Goal: Information Seeking & Learning: Learn about a topic

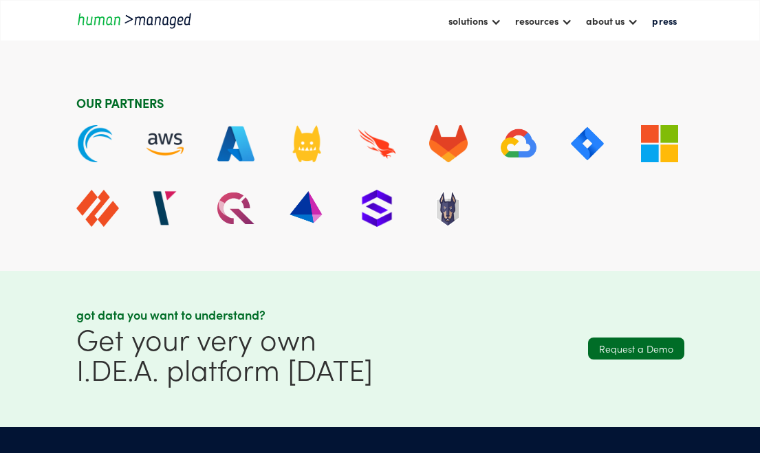
scroll to position [2948, 0]
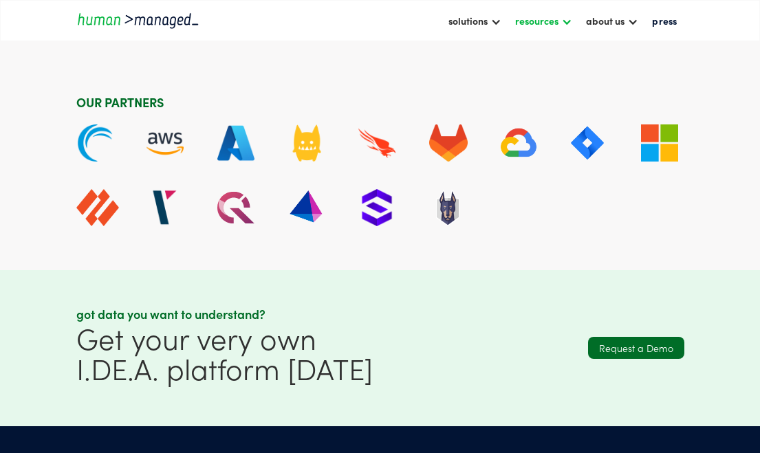
click at [531, 25] on div "resources" at bounding box center [536, 20] width 43 height 17
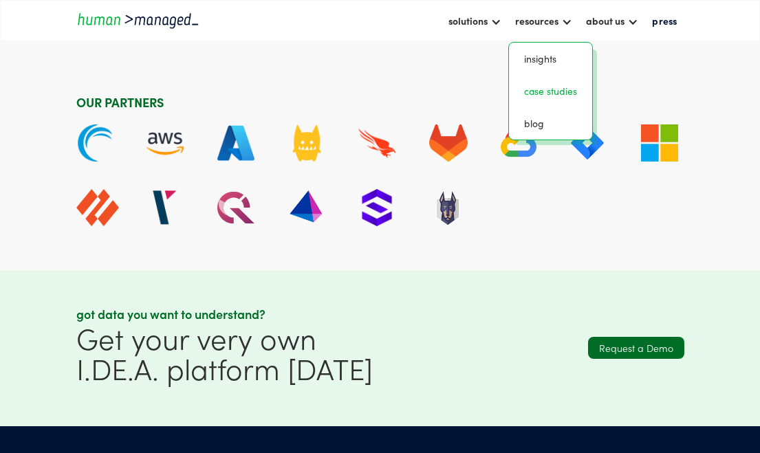
click at [546, 100] on link "case studies" at bounding box center [551, 91] width 72 height 21
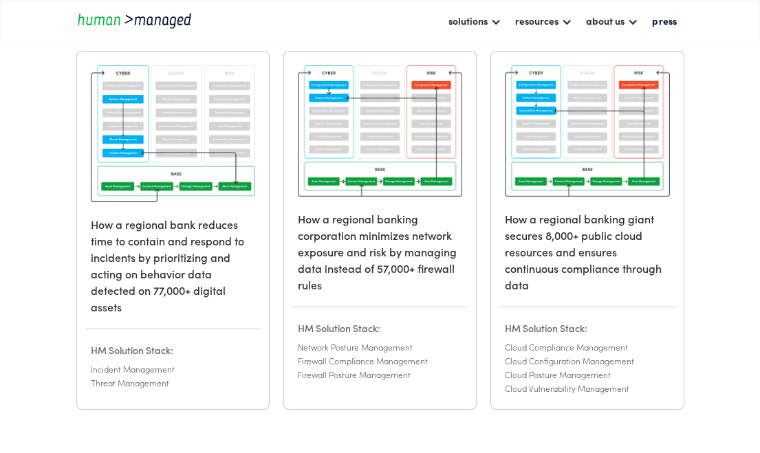
scroll to position [189, 0]
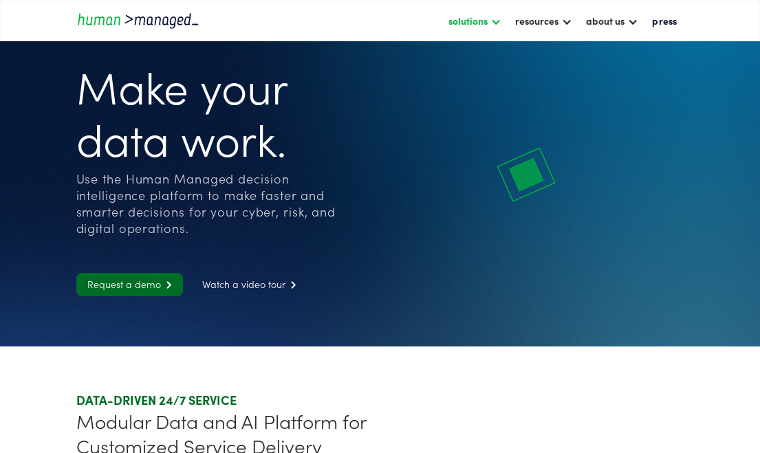
click at [484, 32] on div "solutions" at bounding box center [475, 20] width 67 height 23
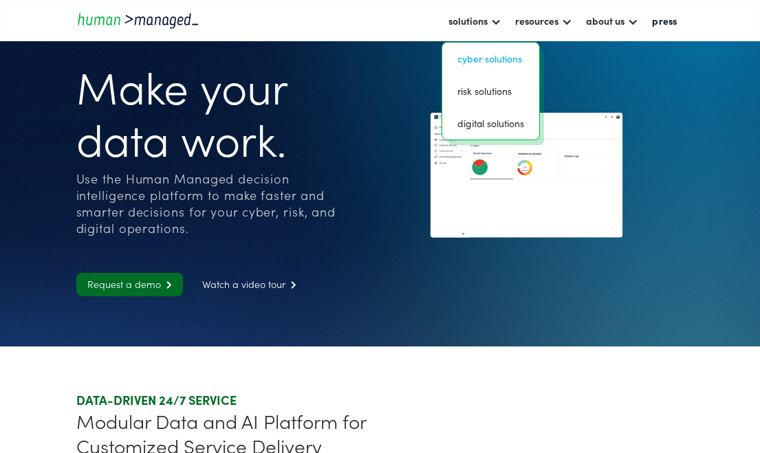
click at [490, 62] on link "Cyber solutions" at bounding box center [491, 58] width 86 height 21
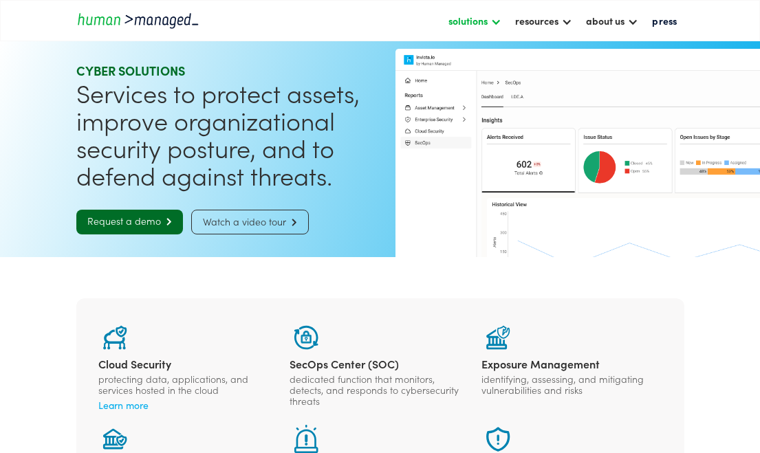
click at [479, 25] on div "solutions" at bounding box center [468, 20] width 39 height 17
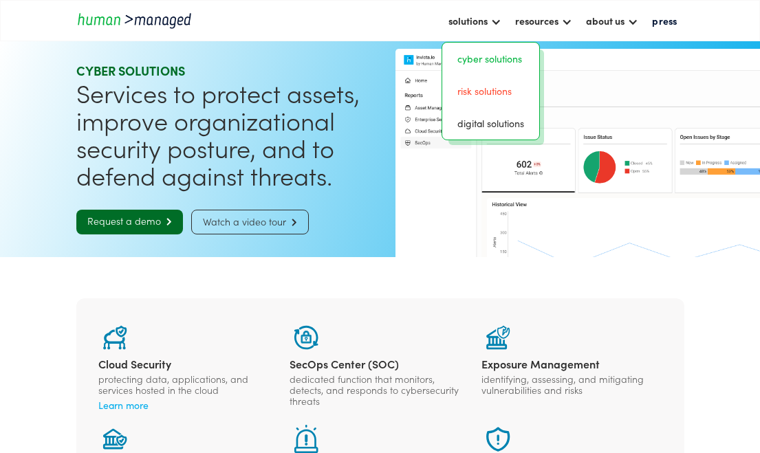
click at [481, 96] on link "risk solutions" at bounding box center [491, 91] width 86 height 21
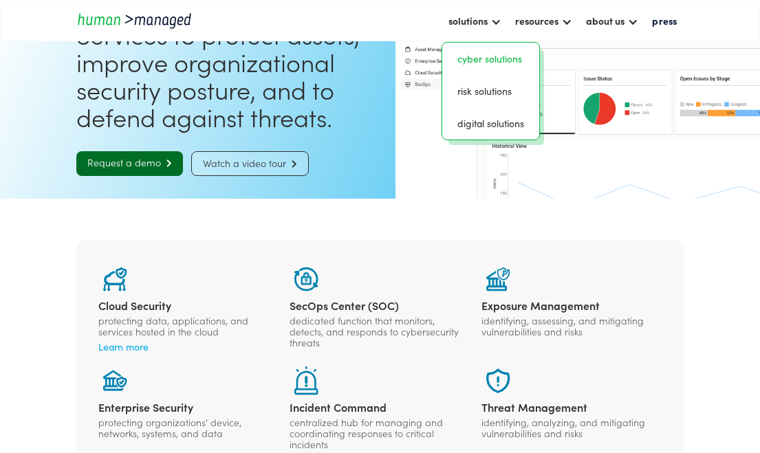
scroll to position [67, 0]
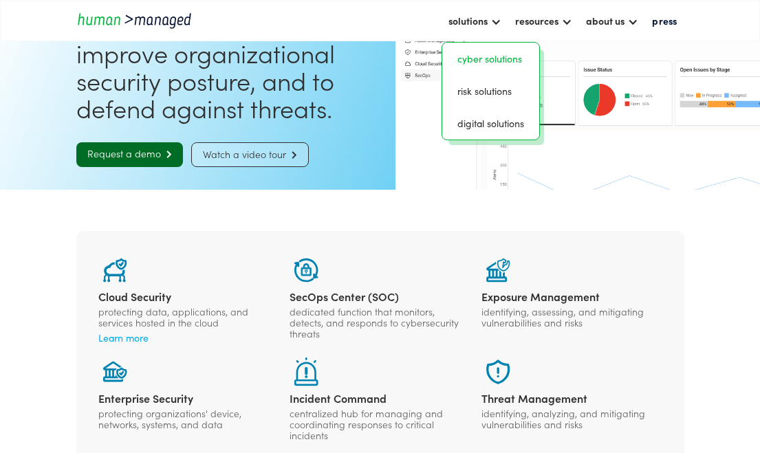
click at [231, 160] on link "Watch a video tour " at bounding box center [250, 154] width 118 height 25
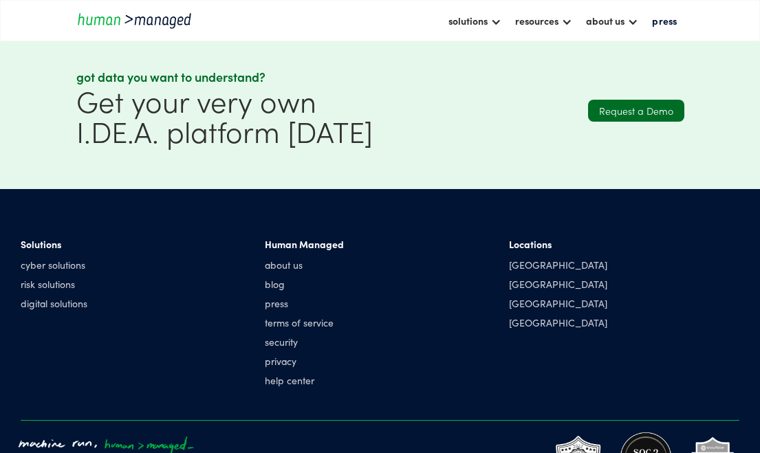
scroll to position [1351, 0]
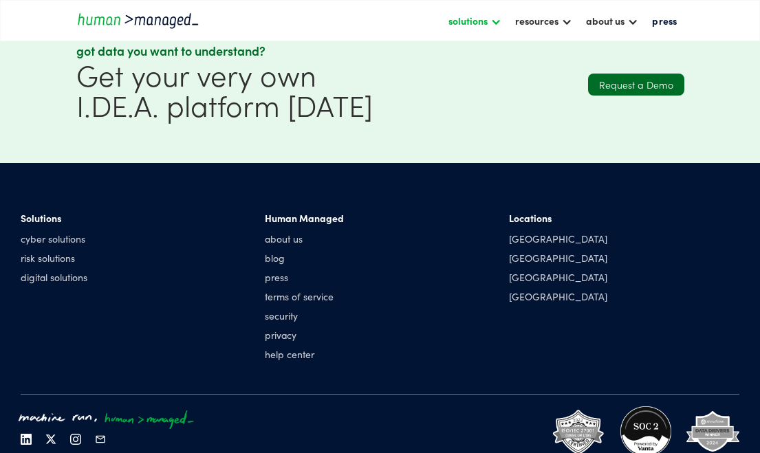
click at [481, 18] on div "solutions" at bounding box center [468, 20] width 39 height 17
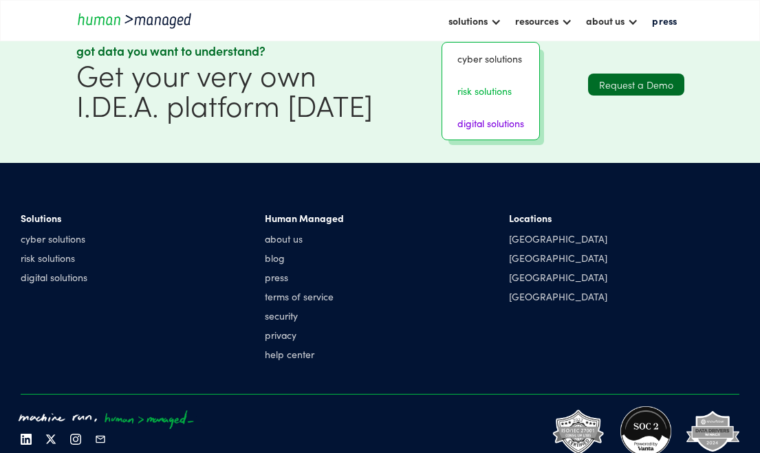
click at [486, 118] on link "digital solutions" at bounding box center [491, 123] width 86 height 21
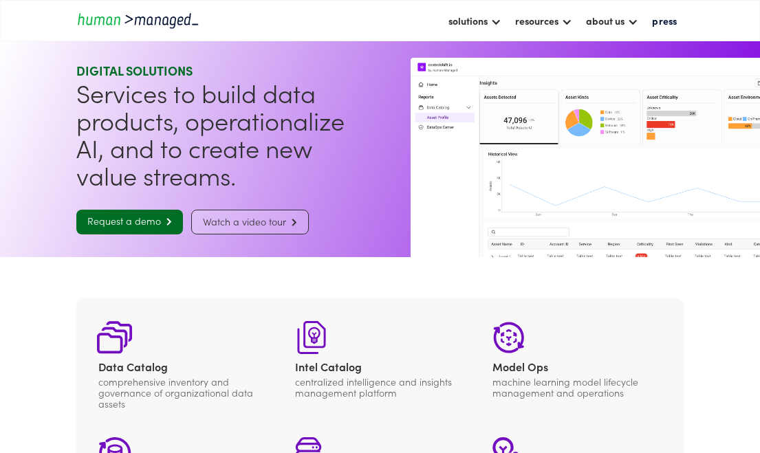
click at [239, 217] on link "Watch a video tour " at bounding box center [250, 222] width 118 height 25
click at [255, 224] on link "Watch a video tour " at bounding box center [250, 222] width 118 height 25
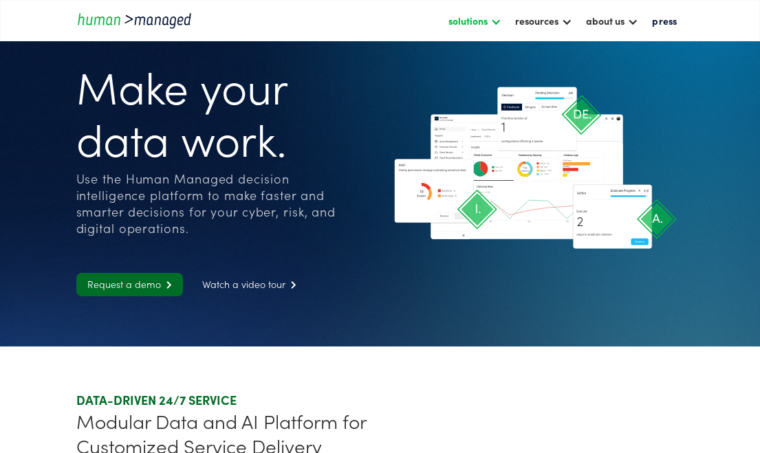
click at [481, 23] on div "solutions" at bounding box center [468, 20] width 39 height 17
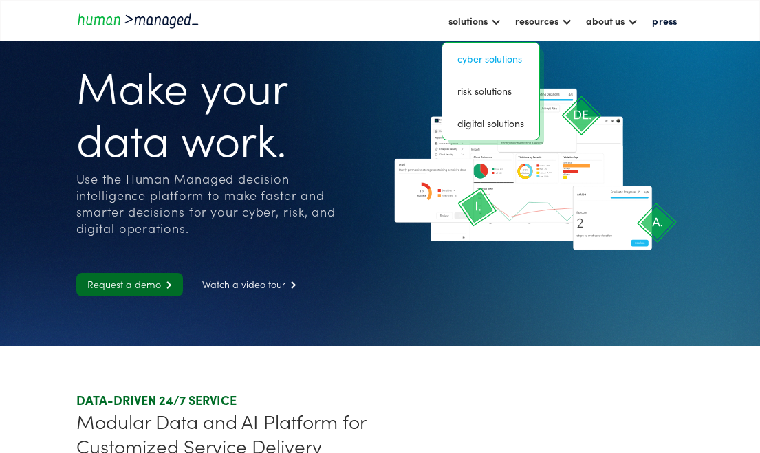
click at [473, 56] on link "Cyber solutions" at bounding box center [491, 58] width 86 height 21
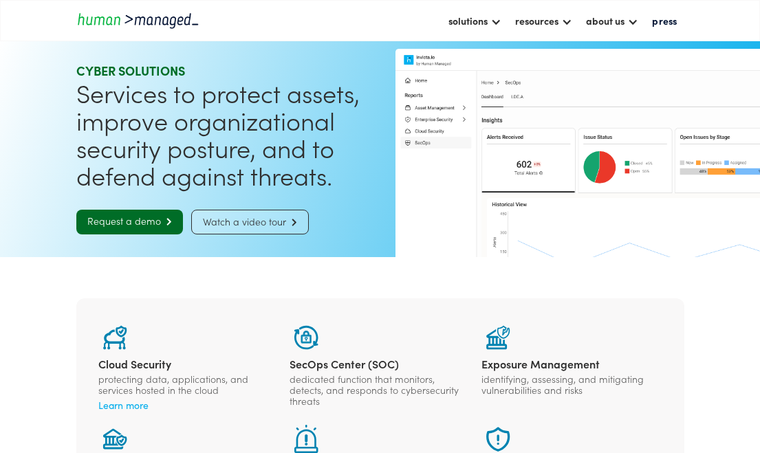
click at [280, 211] on link "Watch a video tour " at bounding box center [250, 222] width 118 height 25
click at [453, 19] on div "solutions" at bounding box center [468, 20] width 39 height 17
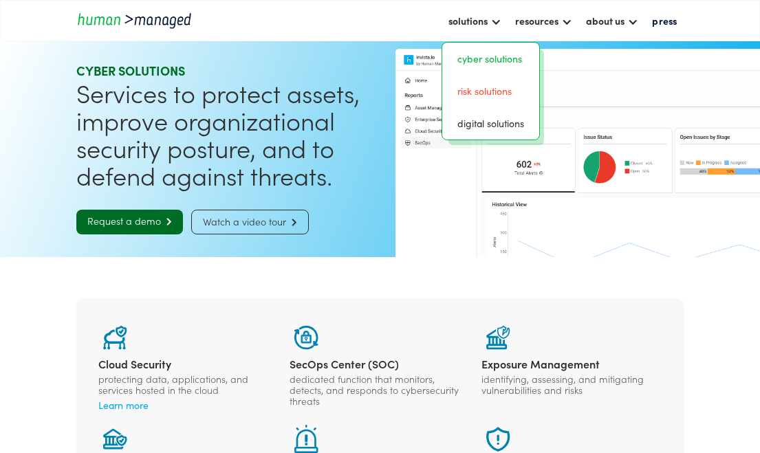
click at [473, 94] on link "risk solutions" at bounding box center [491, 91] width 86 height 21
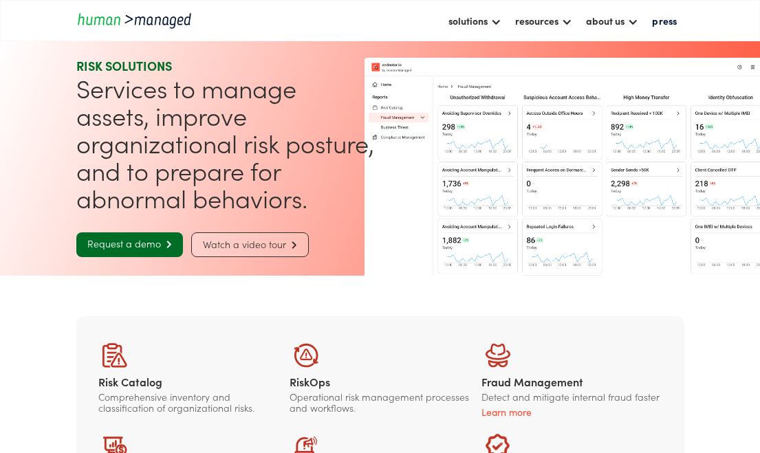
click at [258, 253] on link "Watch a video tour " at bounding box center [250, 245] width 118 height 25
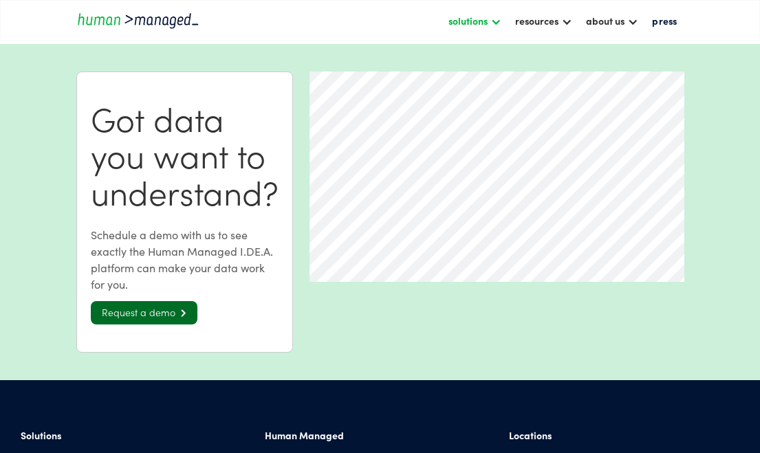
click at [471, 25] on div "solutions" at bounding box center [468, 20] width 39 height 17
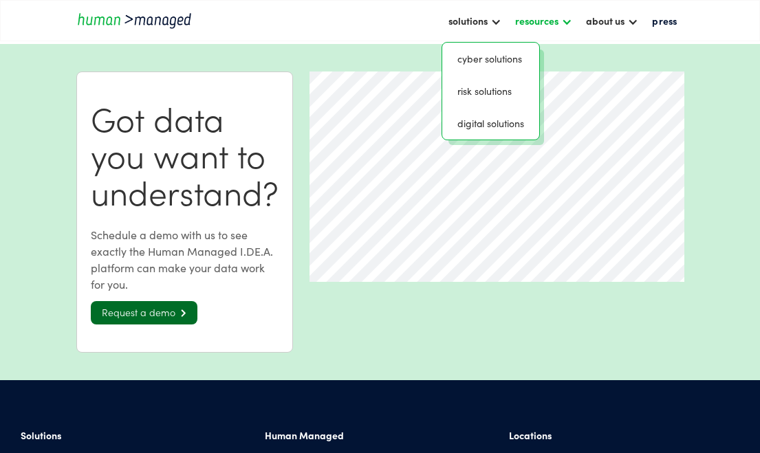
click at [556, 25] on div "resources" at bounding box center [536, 20] width 43 height 17
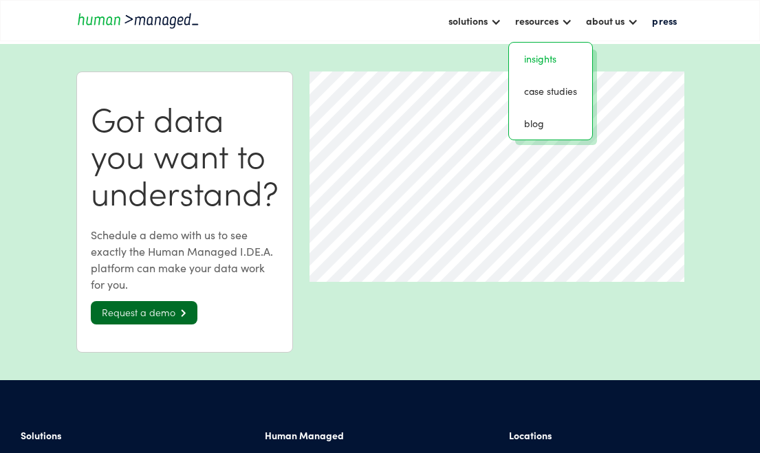
click at [553, 65] on link "insights" at bounding box center [551, 58] width 72 height 21
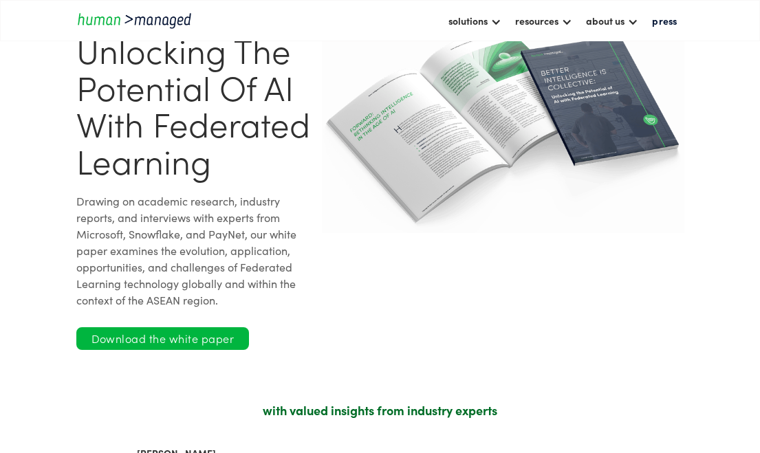
scroll to position [165, 0]
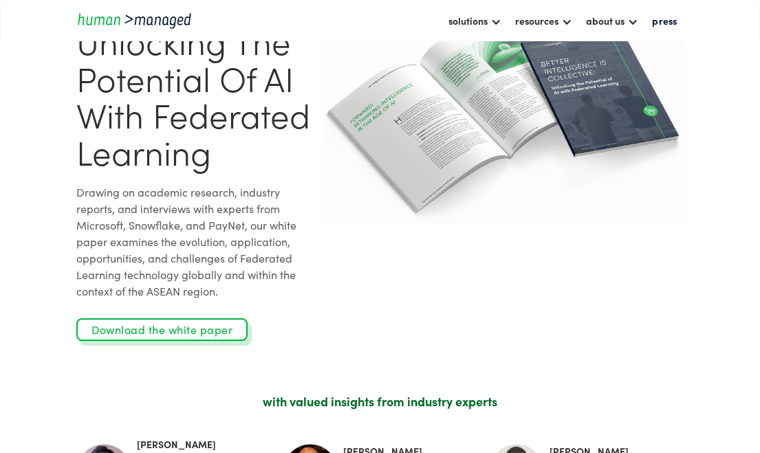
click at [193, 328] on link "Download the white paper" at bounding box center [162, 330] width 172 height 23
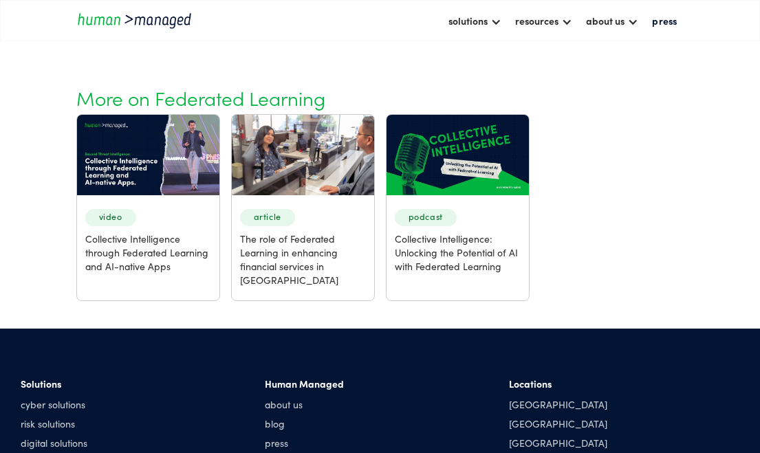
scroll to position [1429, 0]
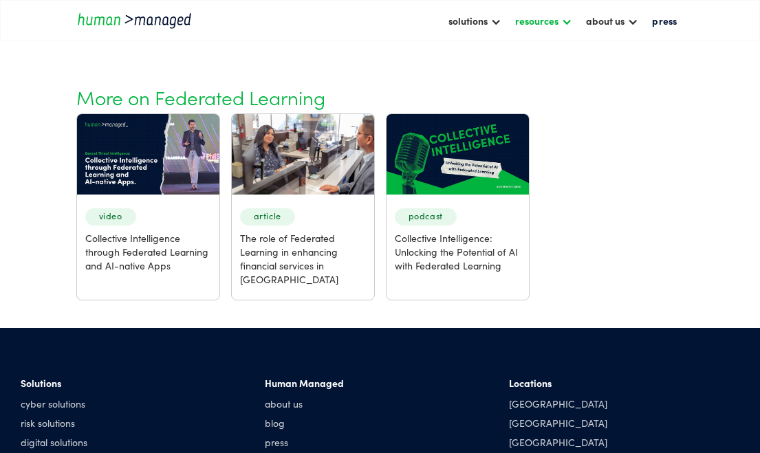
click at [532, 25] on div "resources" at bounding box center [536, 20] width 43 height 17
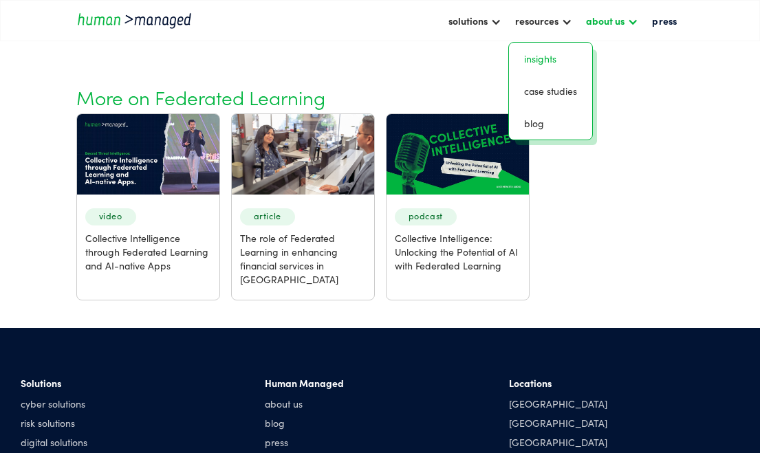
click at [591, 26] on div "about us" at bounding box center [605, 20] width 39 height 17
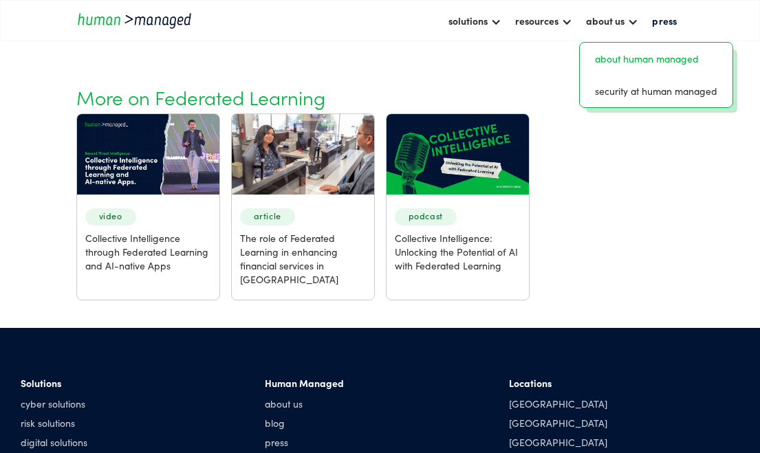
click at [615, 57] on link "about human managed" at bounding box center [657, 58] width 142 height 21
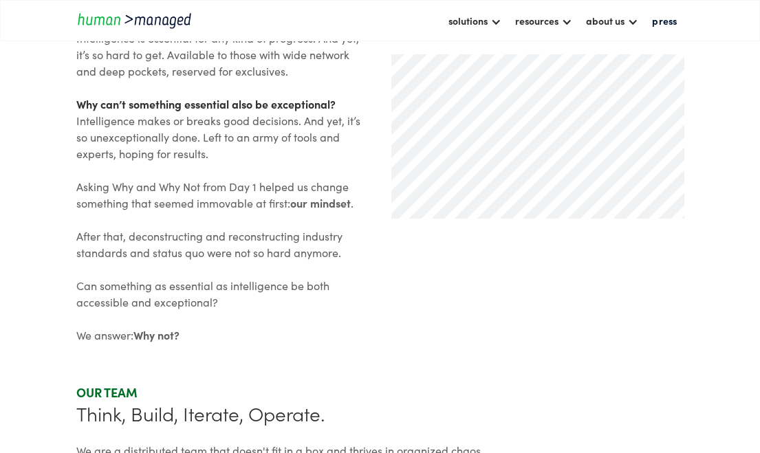
scroll to position [672, 0]
